Goal: Task Accomplishment & Management: Manage account settings

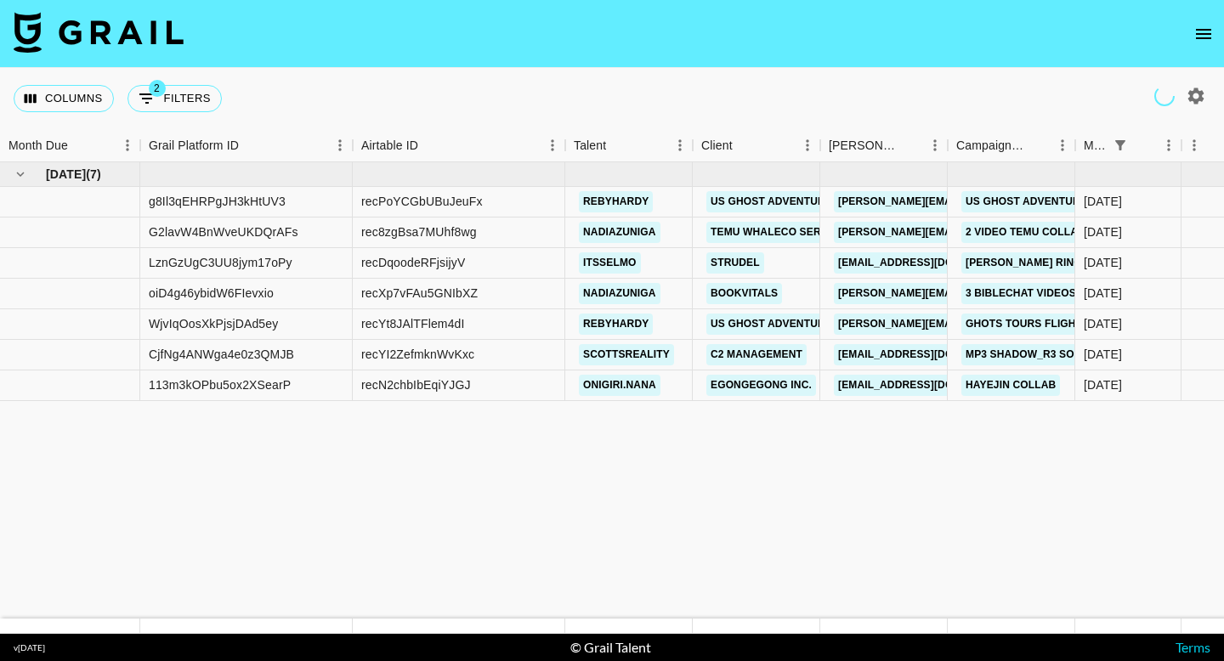
click at [1204, 24] on icon "open drawer" at bounding box center [1203, 34] width 20 height 20
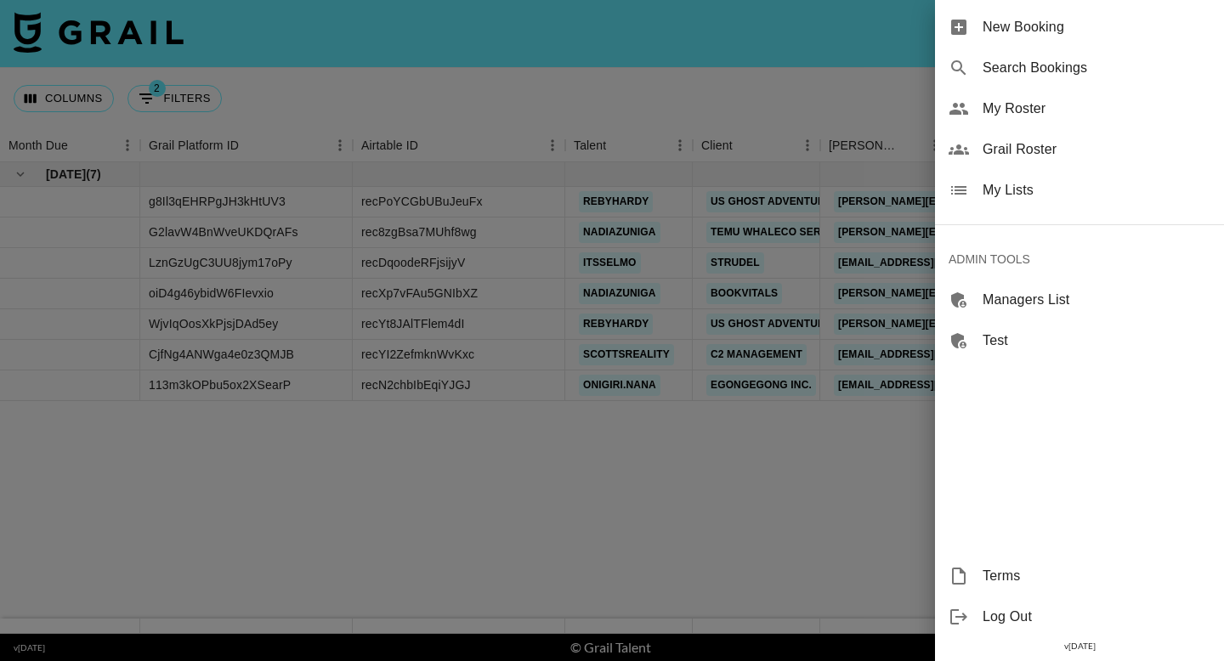
click at [1020, 193] on span "My Lists" at bounding box center [1096, 190] width 228 height 20
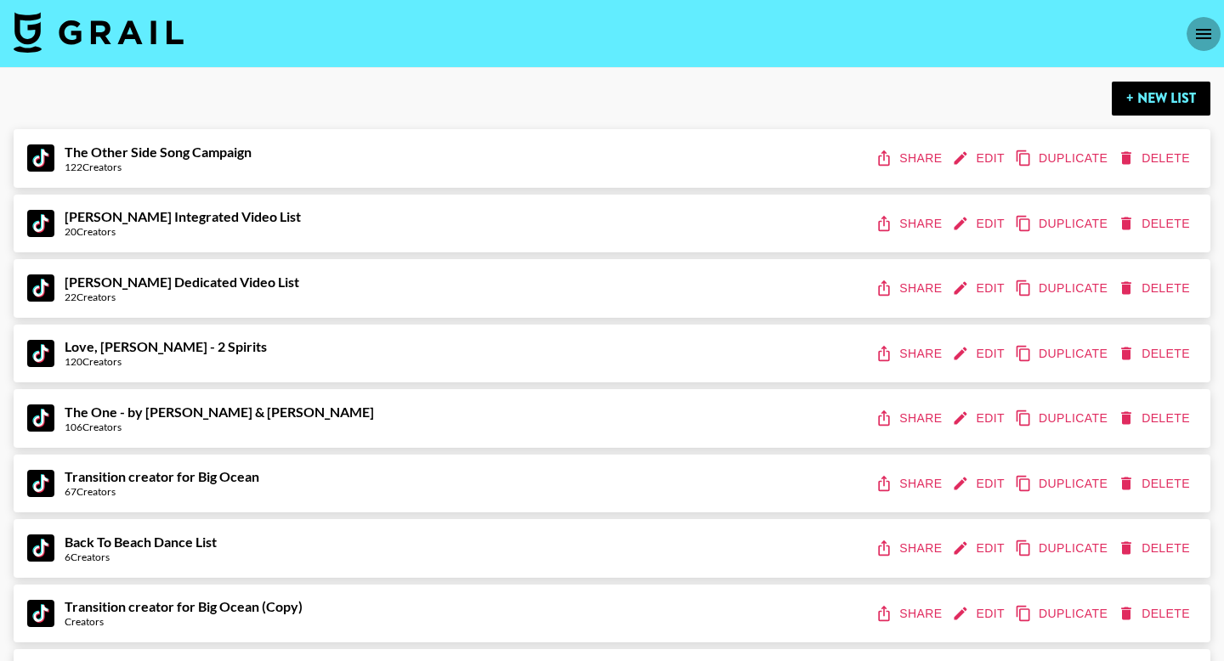
click at [1205, 48] on button "open drawer" at bounding box center [1203, 34] width 34 height 34
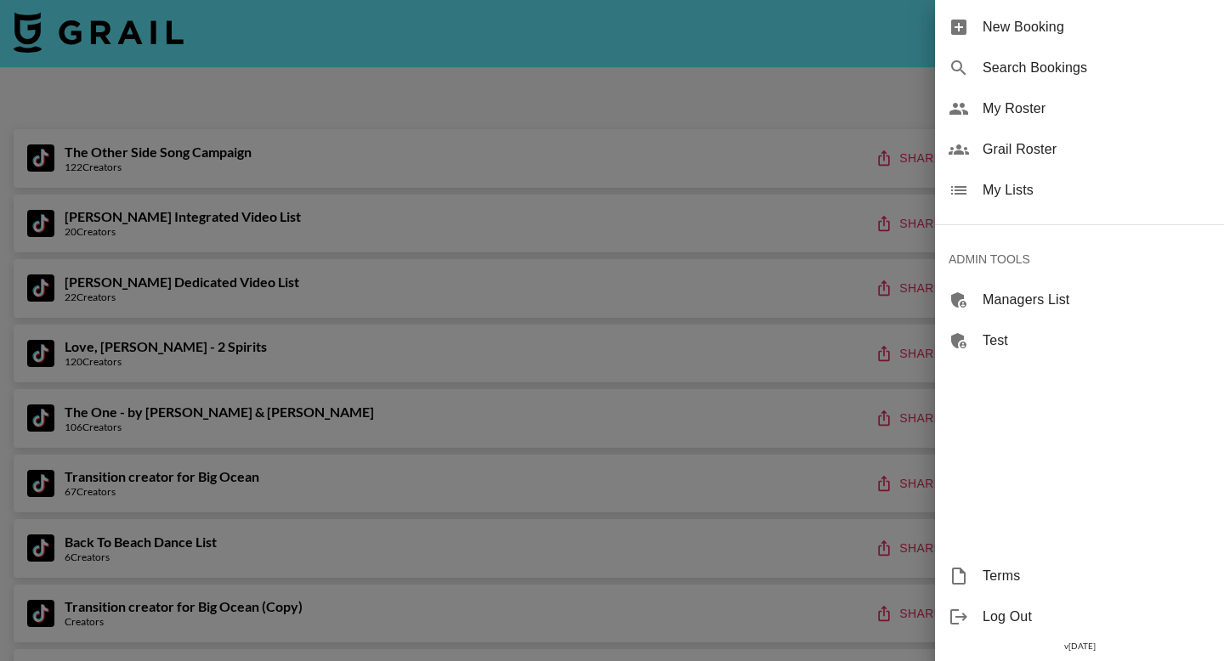
click at [1014, 155] on span "Grail Roster" at bounding box center [1096, 149] width 228 height 20
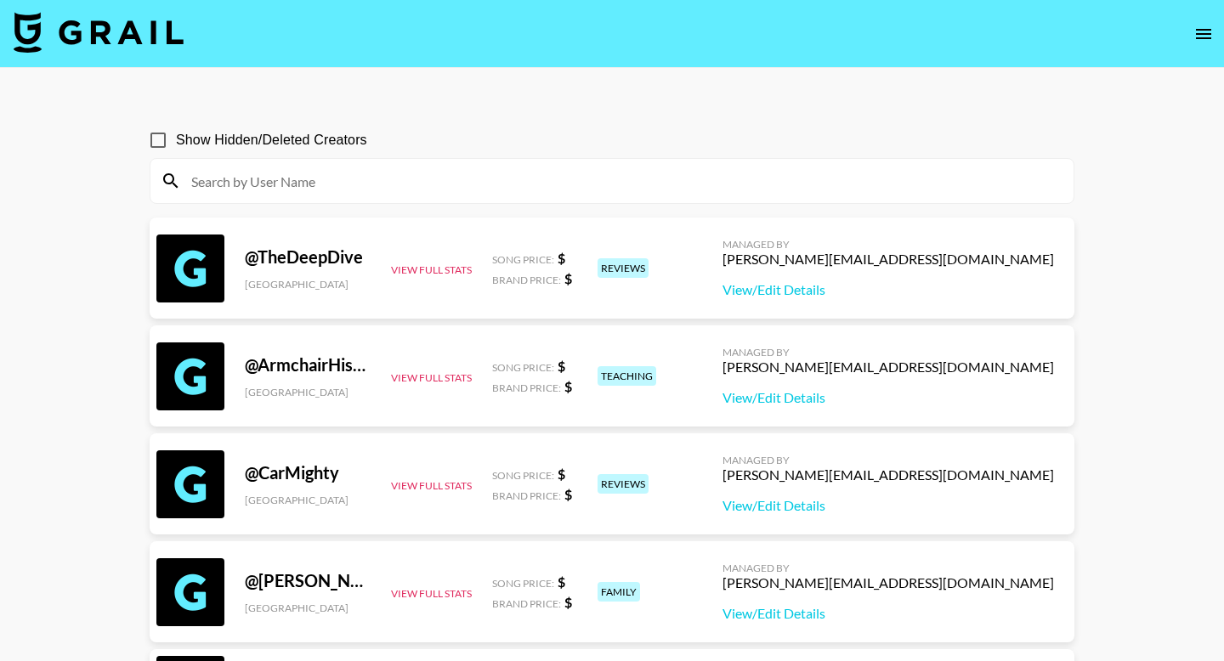
click at [460, 180] on input at bounding box center [622, 180] width 882 height 27
paste input "nottrebeca"
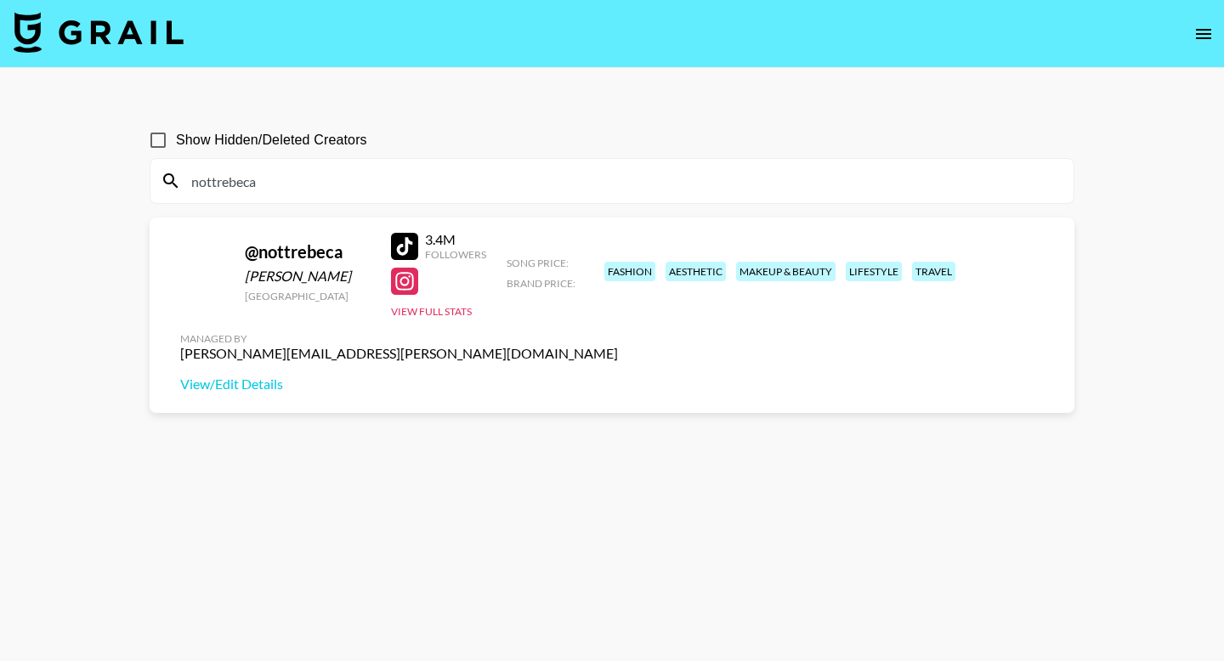
type input "nottrebeca"
click at [618, 376] on link "View/Edit Details" at bounding box center [399, 384] width 438 height 17
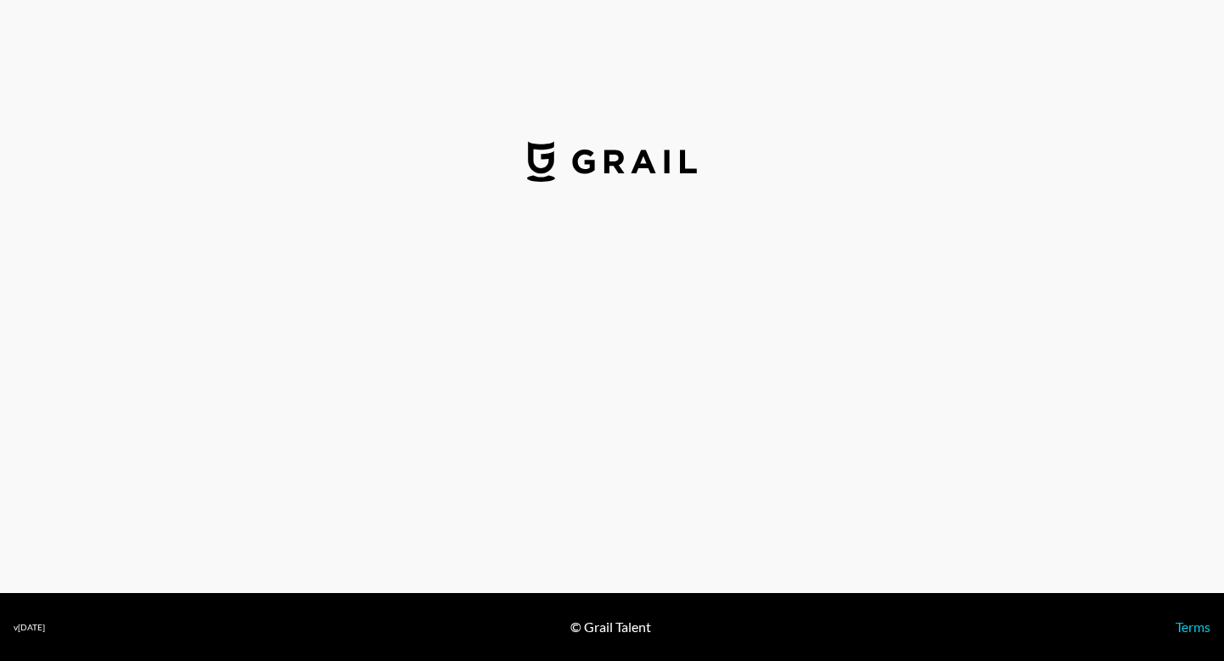
select select "USD"
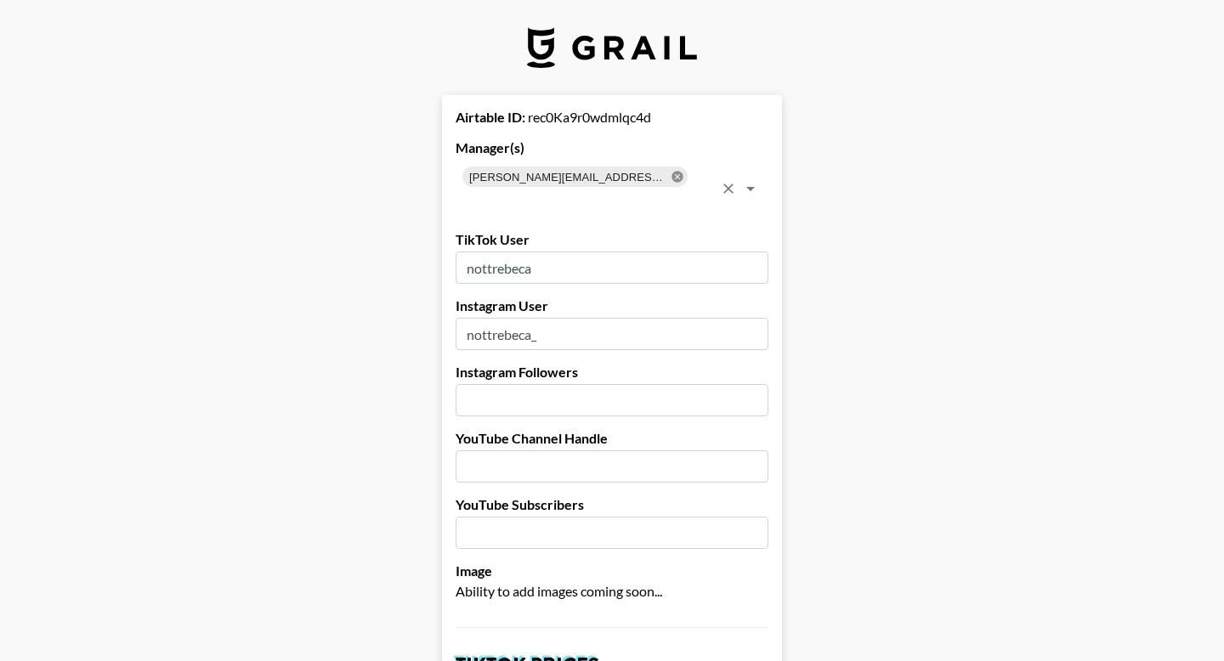
click at [671, 178] on icon at bounding box center [676, 176] width 11 height 11
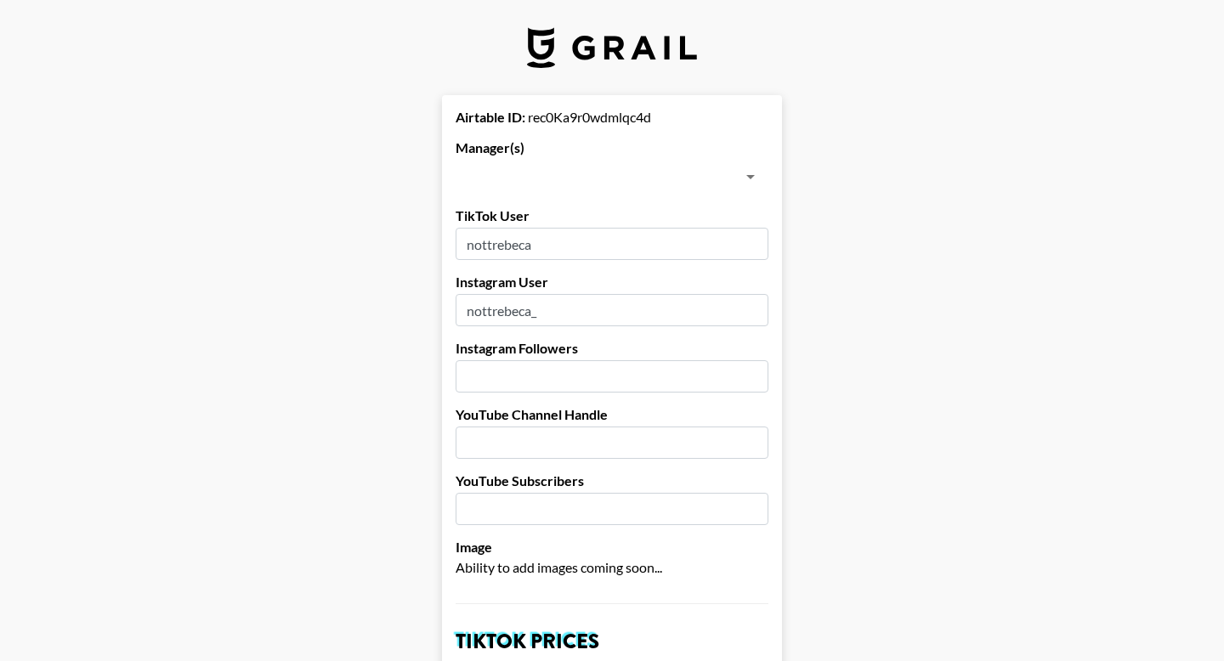
click at [536, 178] on input "text" at bounding box center [598, 177] width 274 height 24
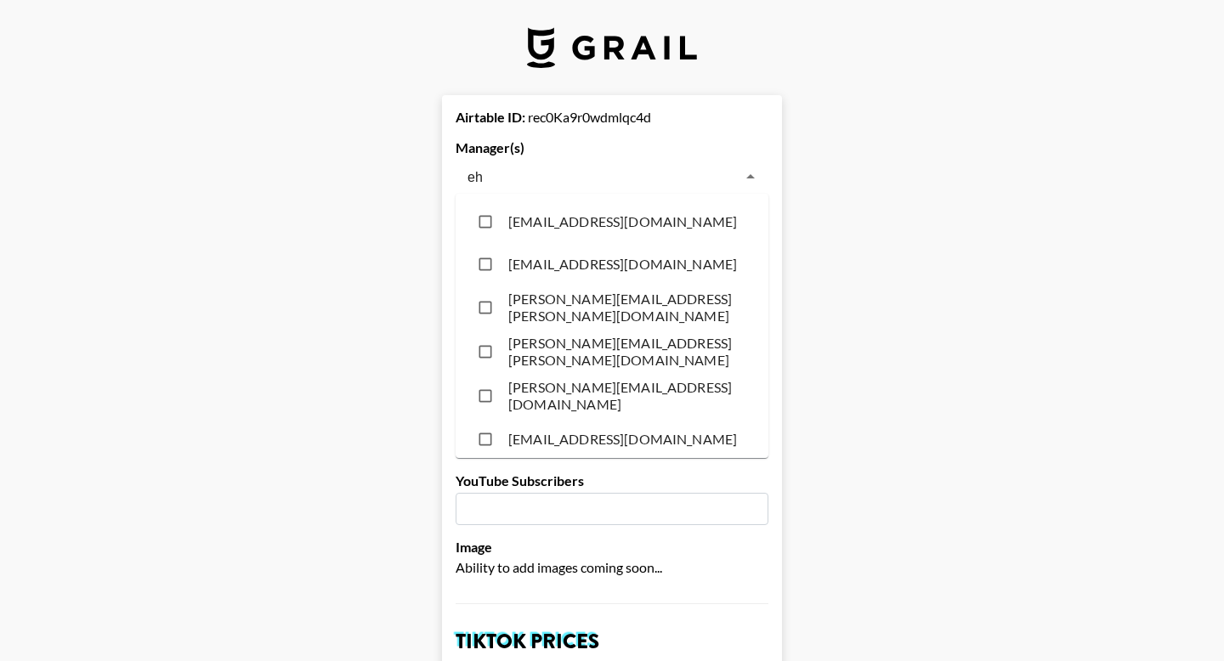
type input "eha"
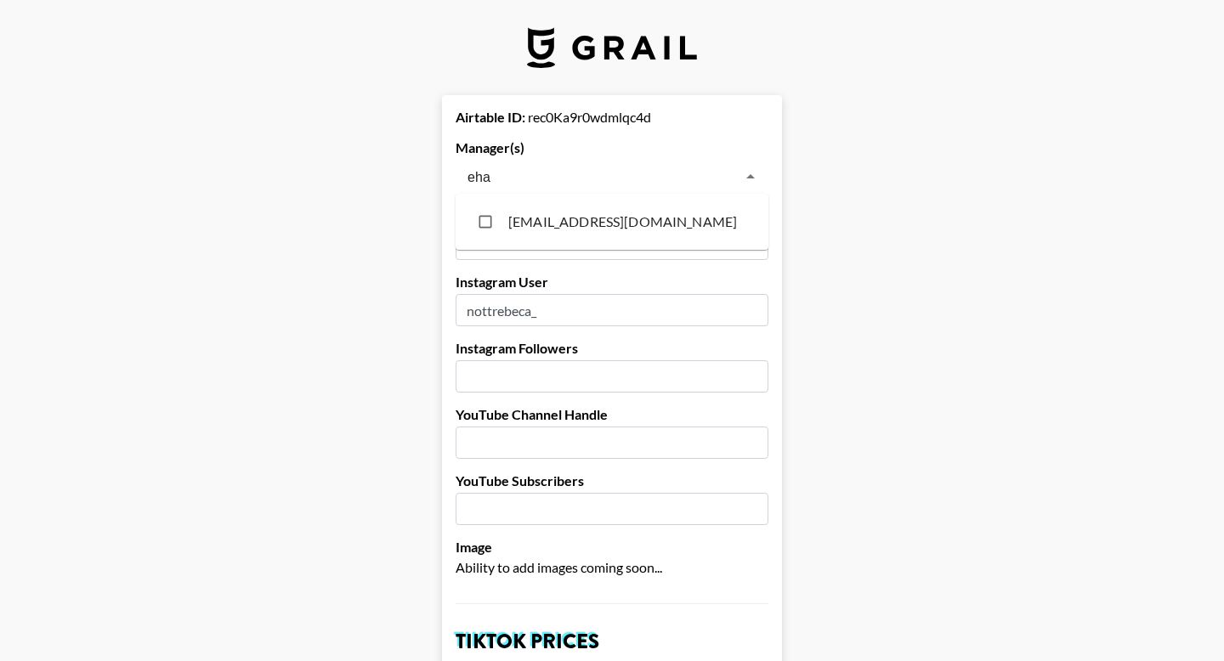
click at [481, 215] on input "checkbox" at bounding box center [485, 222] width 32 height 32
checkbox input "true"
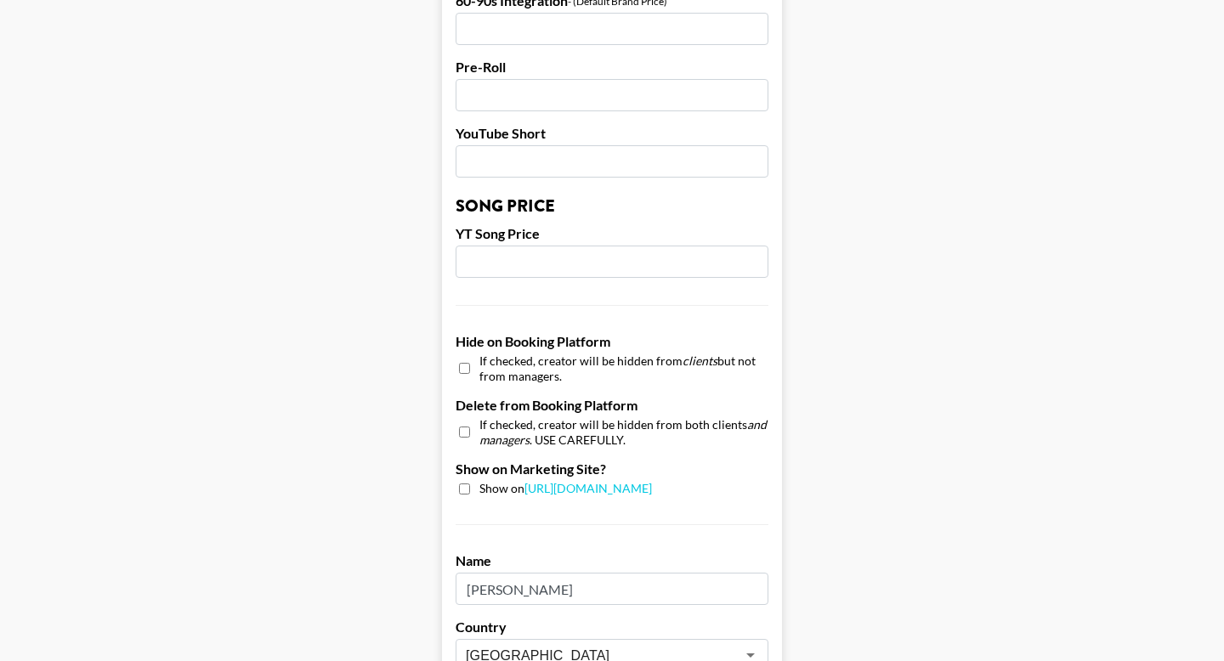
scroll to position [1644, 0]
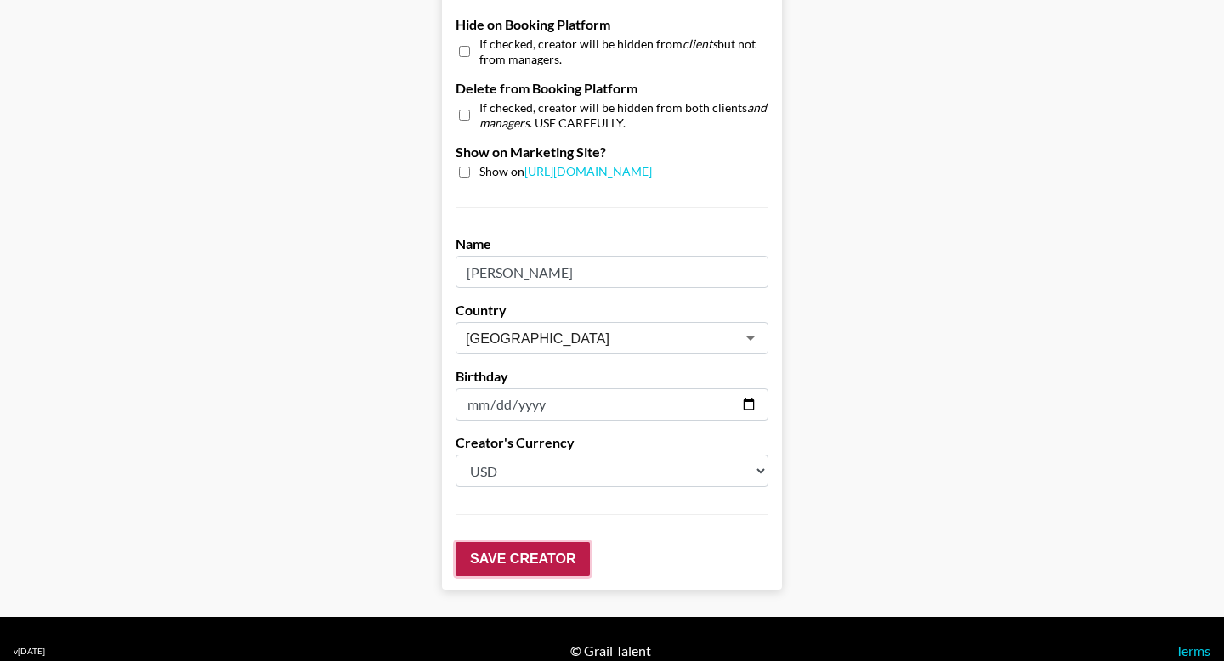
click at [497, 542] on input "Save Creator" at bounding box center [522, 559] width 134 height 34
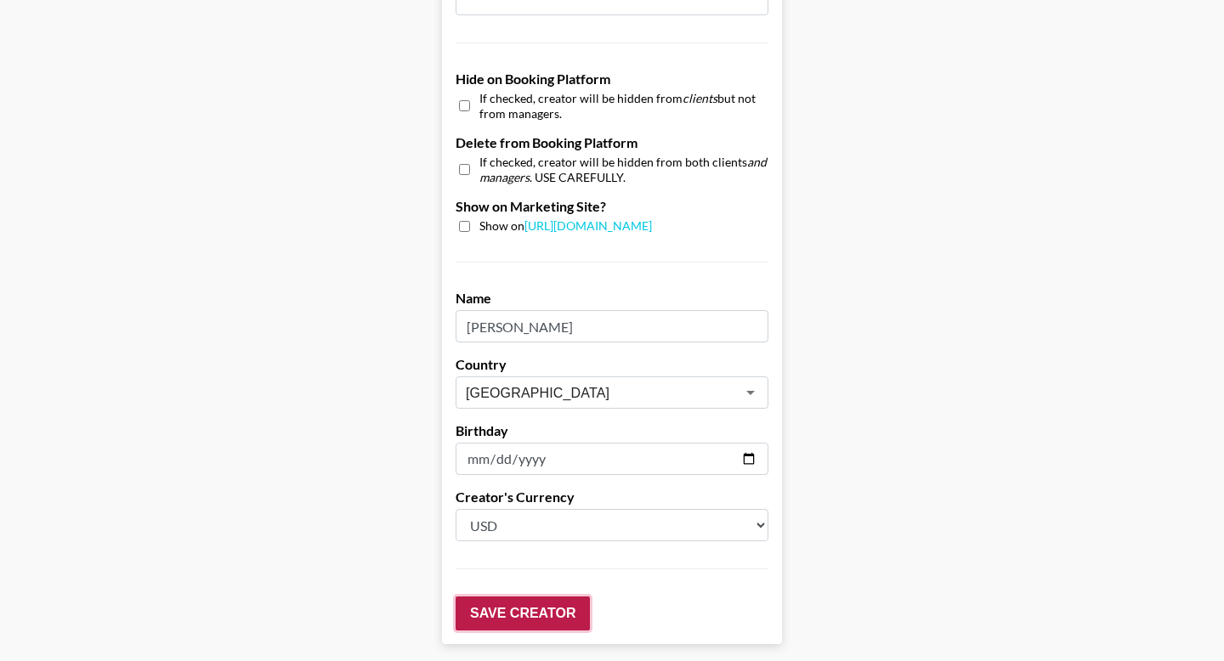
scroll to position [95, 0]
